Goal: Task Accomplishment & Management: Manage account settings

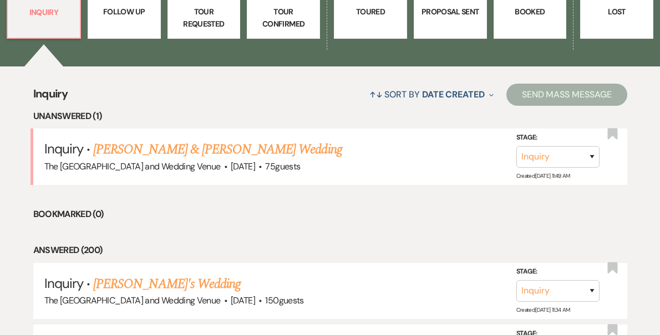
click at [220, 150] on link "[PERSON_NAME] & [PERSON_NAME] Wedding" at bounding box center [217, 150] width 248 height 20
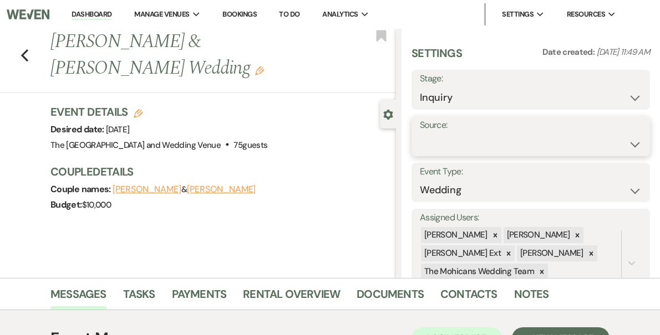
click at [509, 145] on select "Weven Venue Website Instagram Facebook Pinterest Google The Knot Wedding Wire H…" at bounding box center [531, 145] width 222 height 22
select select "5"
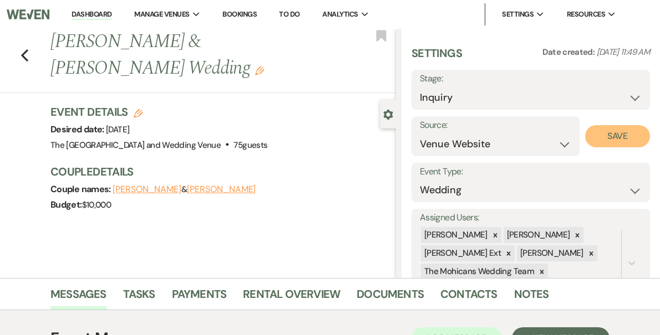
click at [603, 136] on button "Save" at bounding box center [617, 136] width 65 height 22
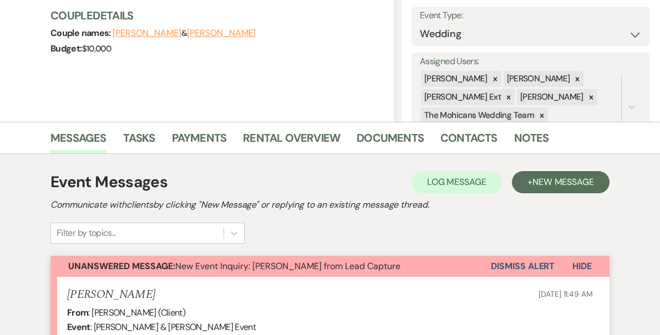
scroll to position [193, 0]
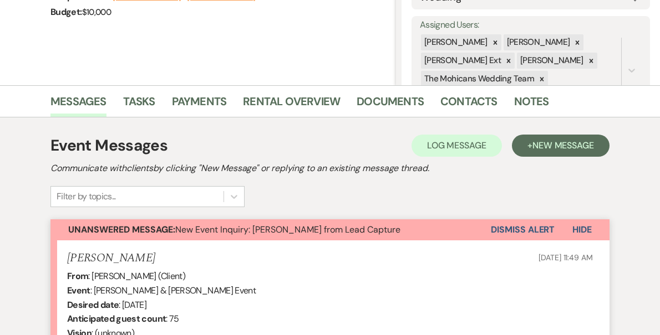
click at [513, 231] on button "Dismiss Alert" at bounding box center [523, 230] width 64 height 21
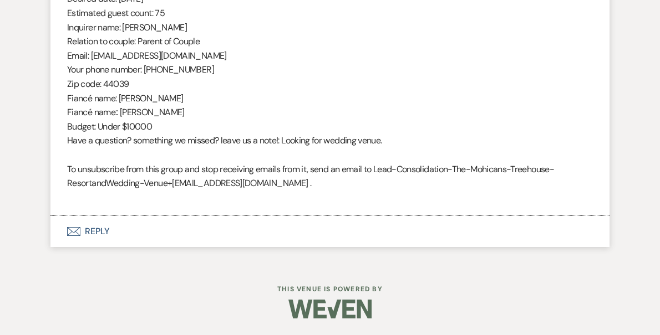
scroll to position [0, 0]
